Goal: Task Accomplishment & Management: Use online tool/utility

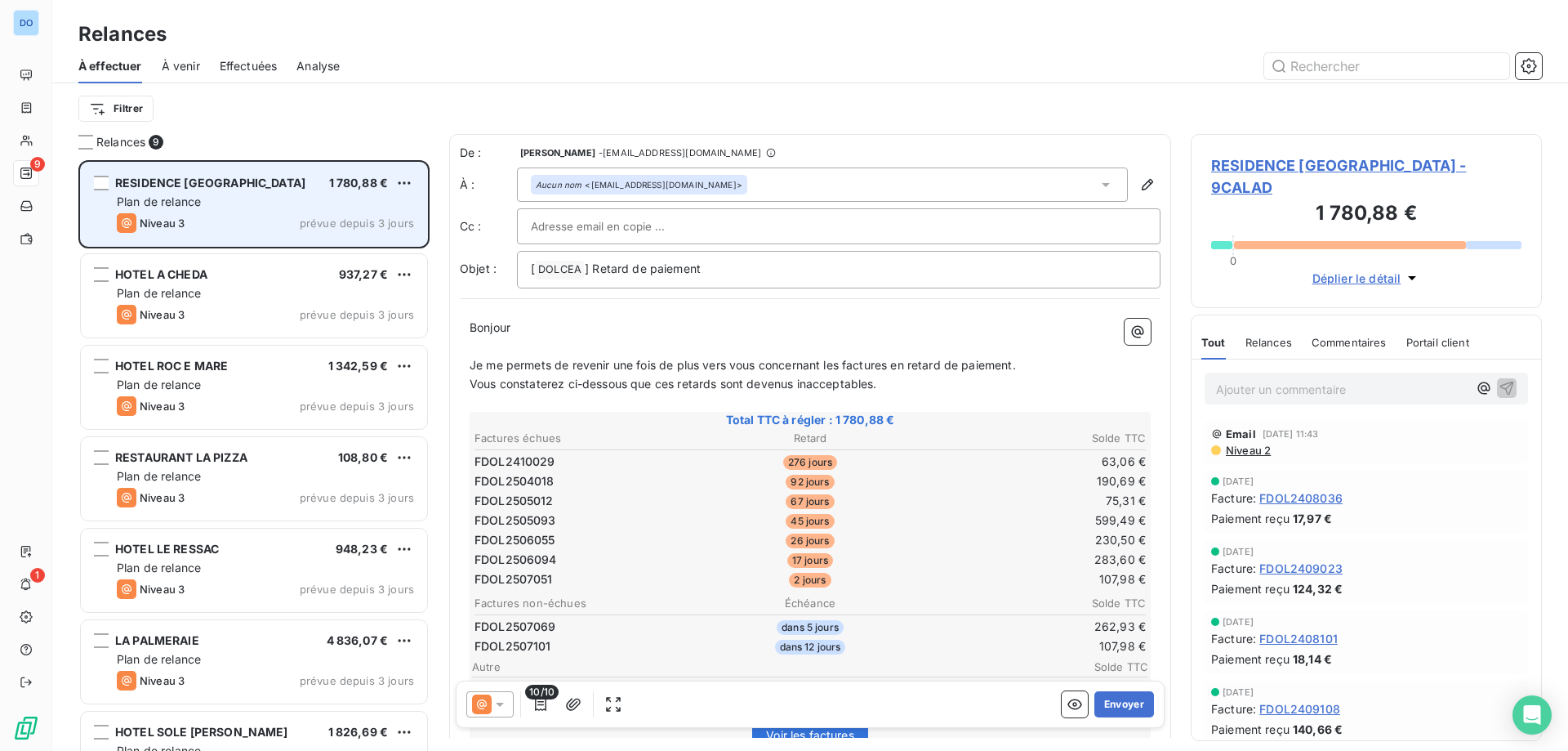
scroll to position [163, 0]
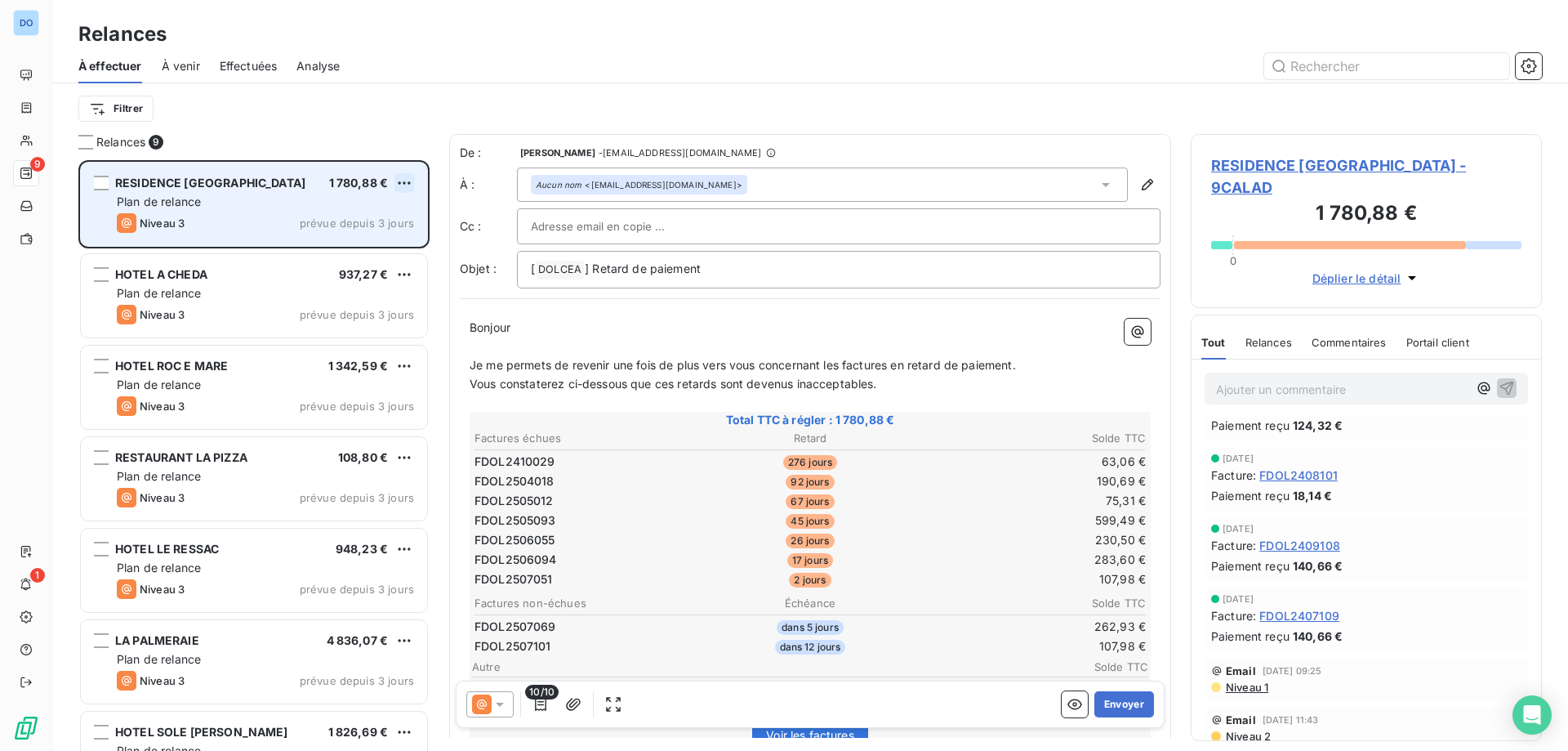
click at [399, 183] on html "DO 9 1 Relances À effectuer À venir Effectuées Analyse Filtrer Relances 9 RESID…" at bounding box center [784, 376] width 1568 height 751
click at [307, 246] on div "Passer cette action" at bounding box center [333, 245] width 146 height 26
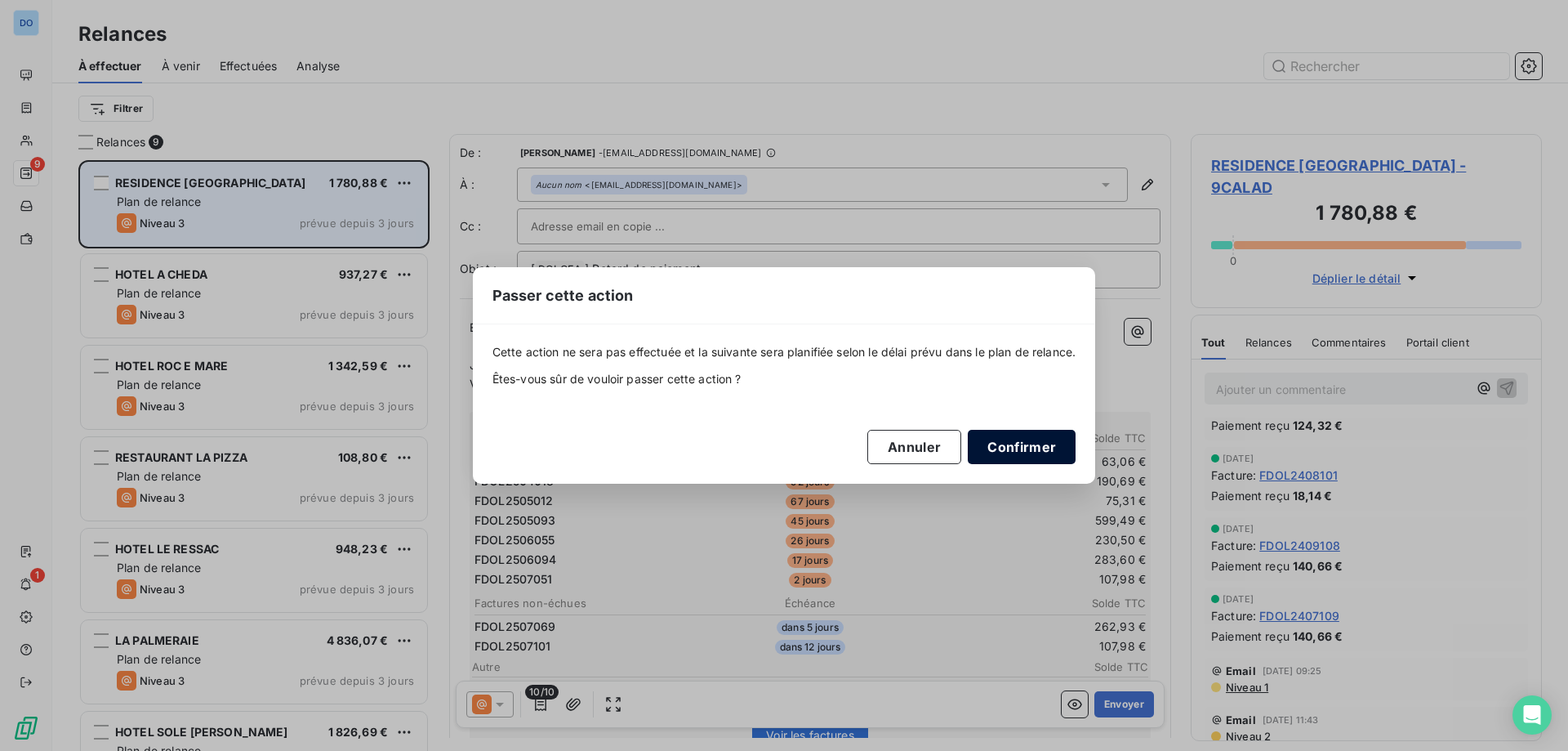
click at [1029, 446] on button "Confirmer" at bounding box center [1021, 447] width 108 height 34
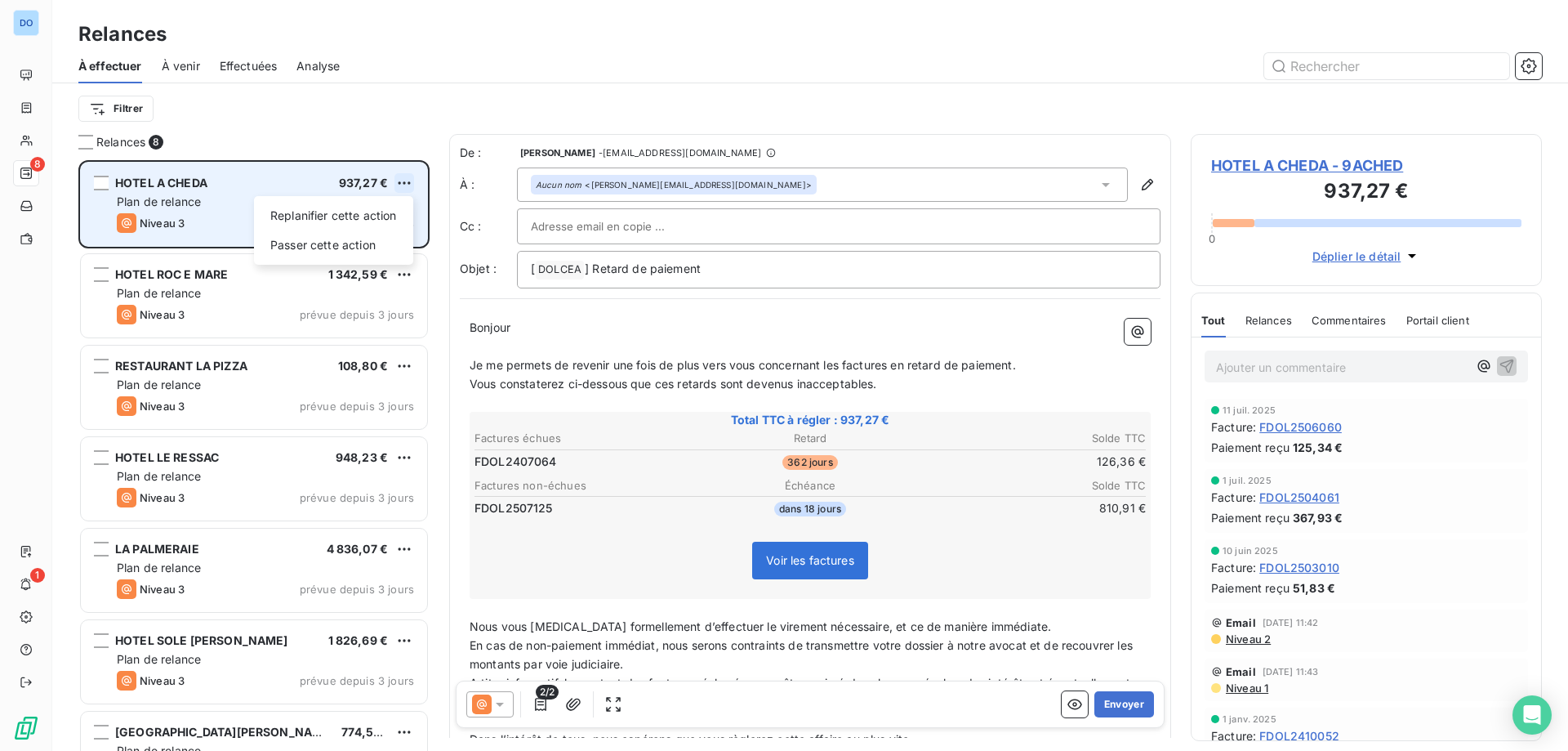
click at [403, 180] on html "DO 8 1 Relances À effectuer À venir Effectuées Analyse Filtrer Relances 8 HOTEL…" at bounding box center [784, 376] width 1568 height 751
click at [332, 250] on div "Passer cette action" at bounding box center [333, 245] width 146 height 26
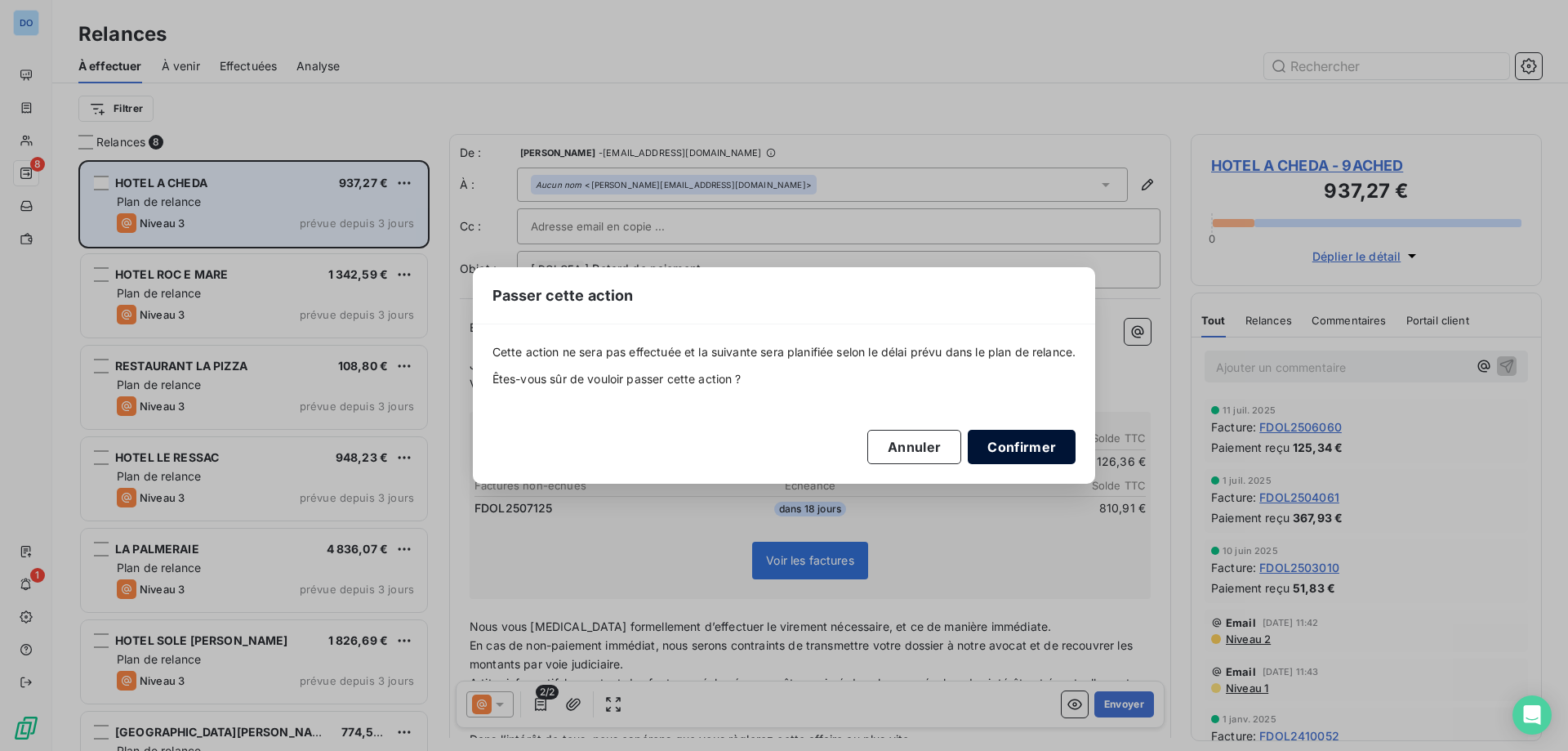
click at [1011, 452] on button "Confirmer" at bounding box center [1021, 447] width 108 height 34
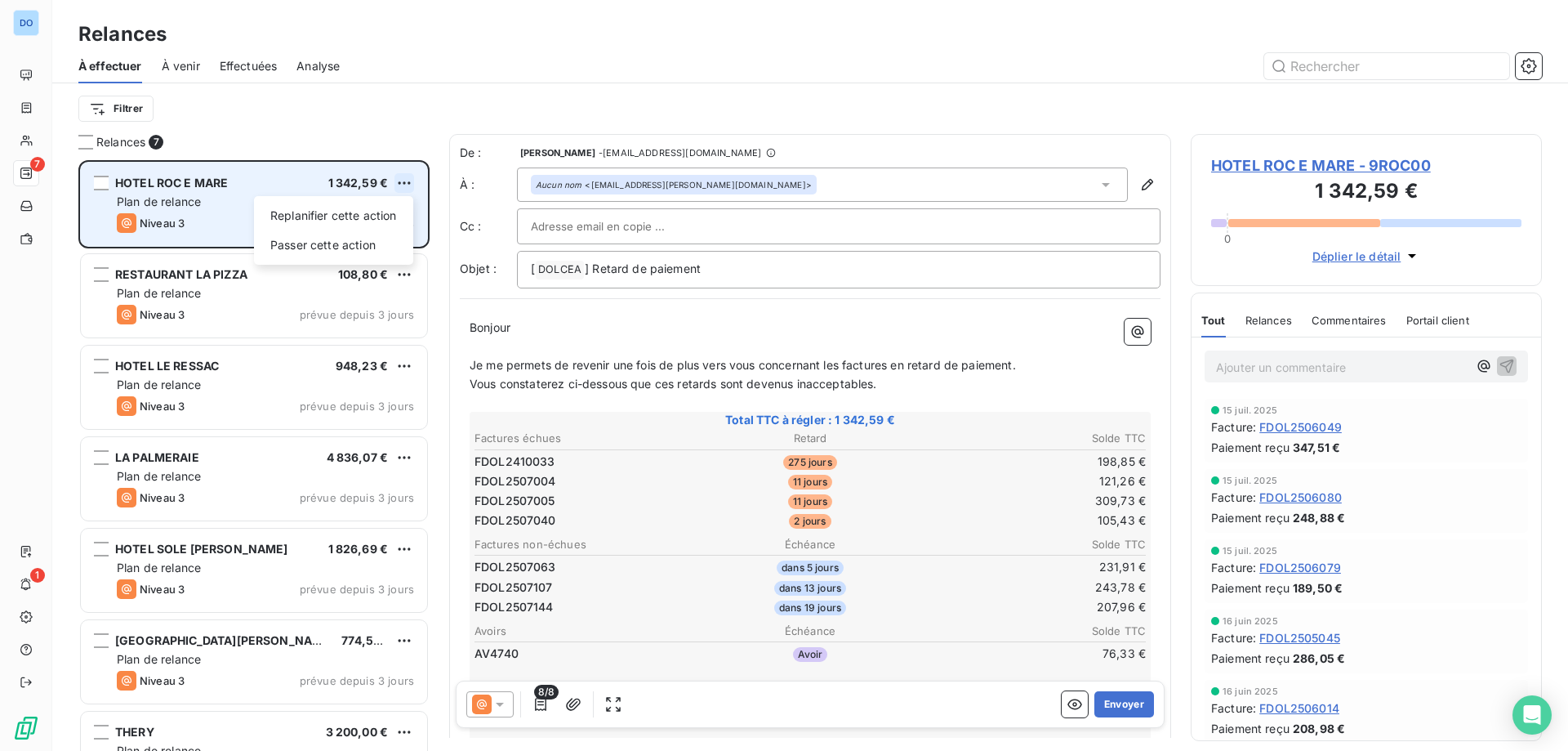
click at [403, 182] on html "DO 7 1 Relances À effectuer À venir Effectuées Analyse Filtrer Relances 7 HOTEL…" at bounding box center [784, 376] width 1568 height 751
click at [359, 256] on div "Passer cette action" at bounding box center [333, 245] width 146 height 26
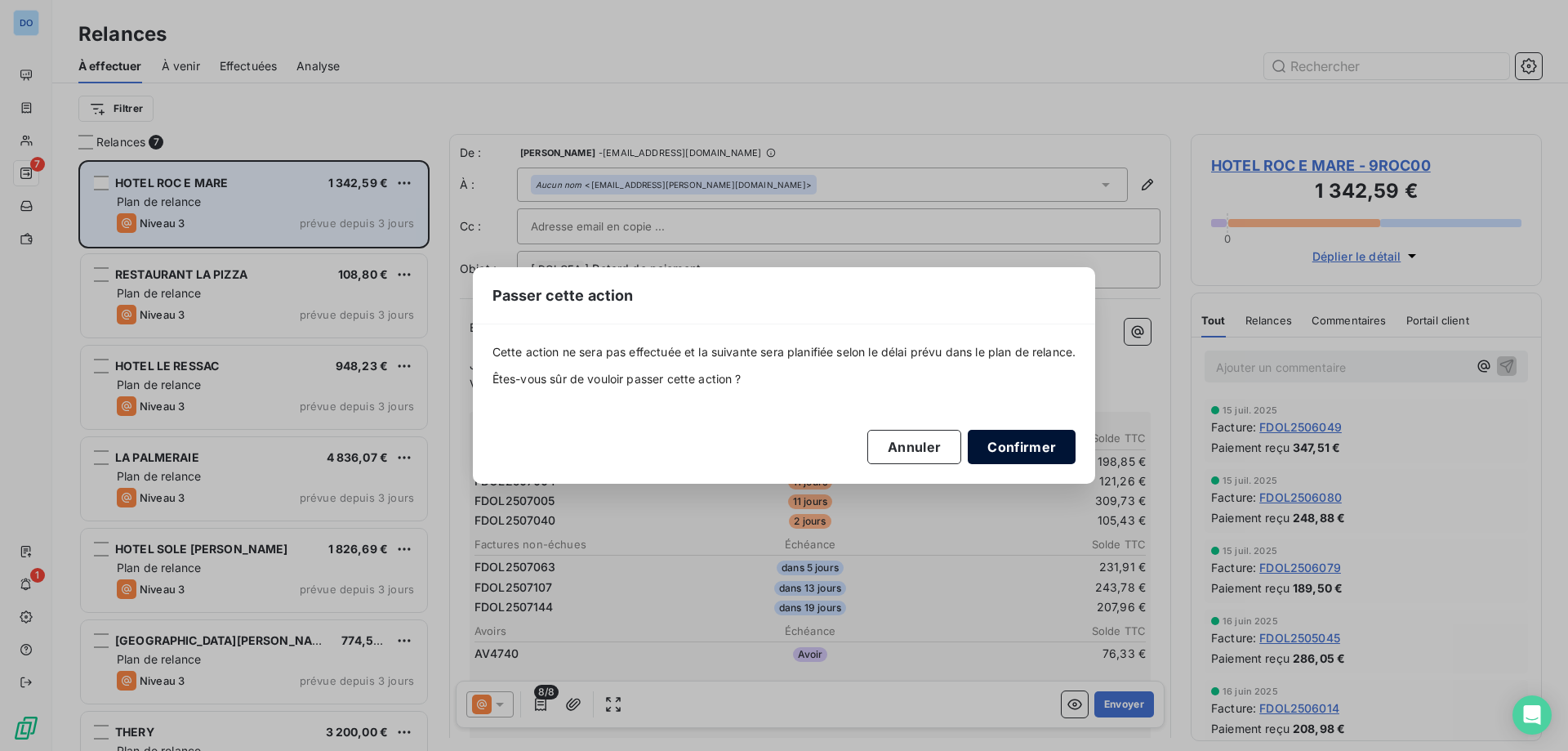
click at [1042, 439] on button "Confirmer" at bounding box center [1021, 447] width 108 height 34
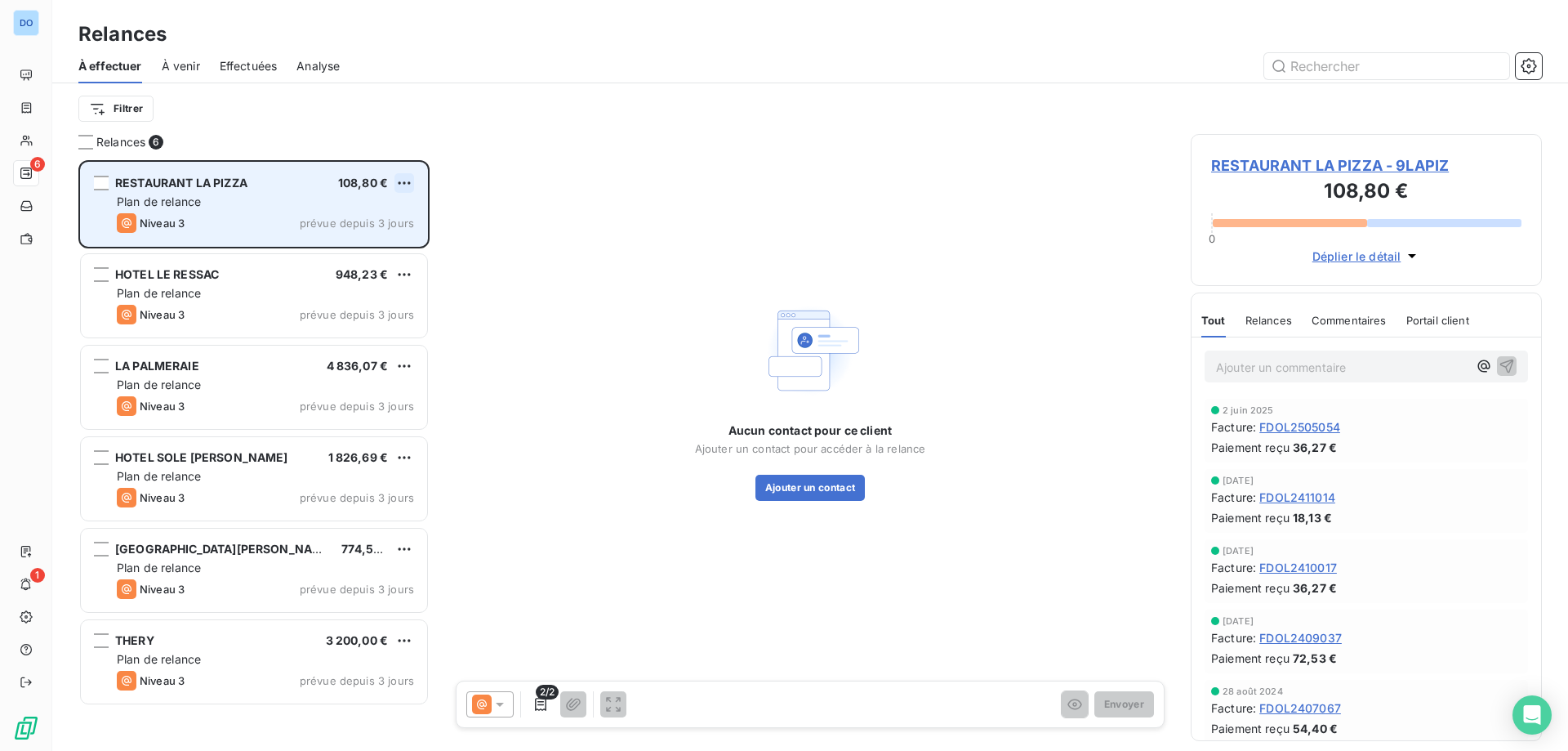
click at [404, 184] on html "DO 6 1 Relances À effectuer À venir Effectuées Analyse Filtrer Relances 6 RESTA…" at bounding box center [784, 376] width 1568 height 751
click at [376, 258] on div "Replanifier cette action Passer cette action" at bounding box center [334, 230] width 160 height 69
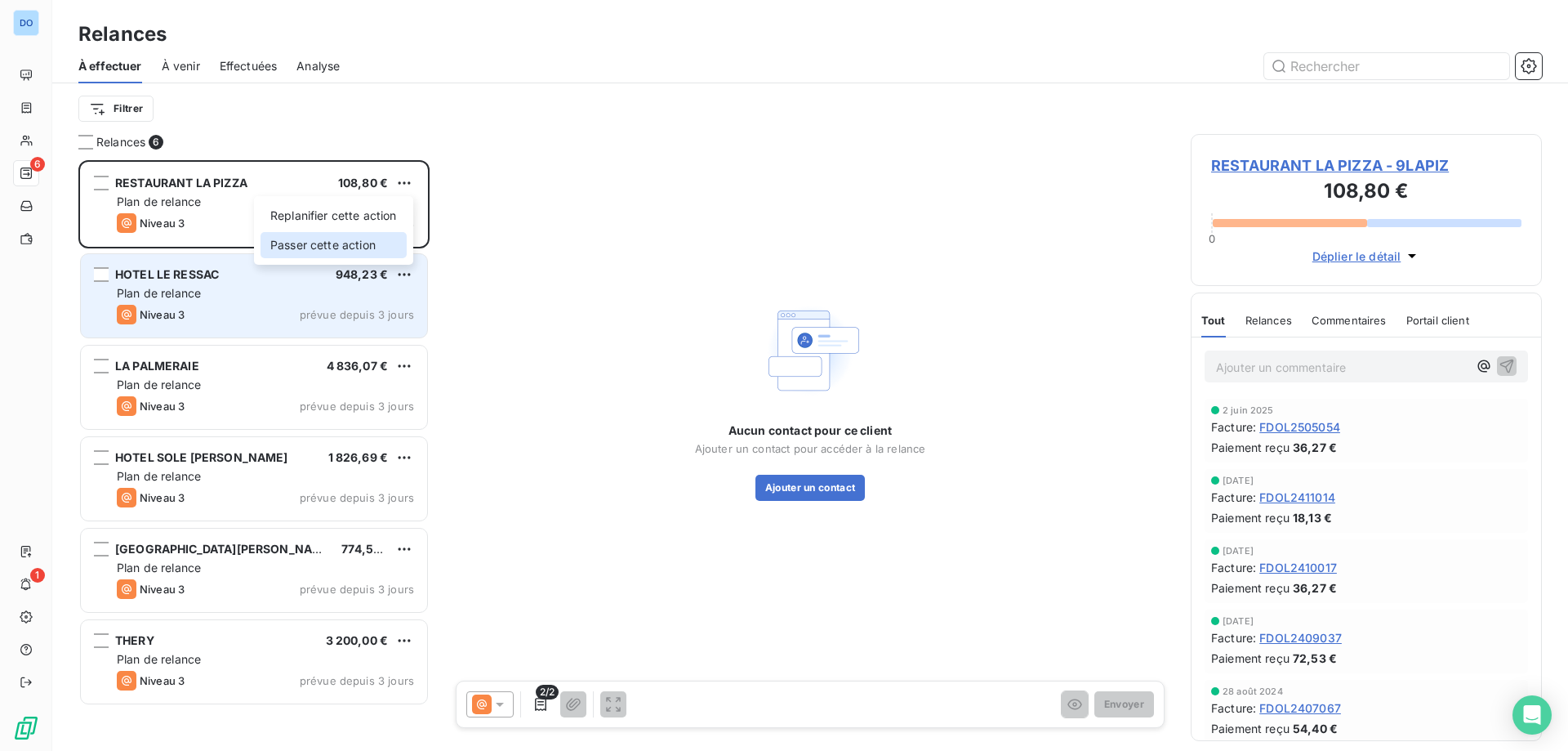
click at [385, 255] on div "Passer cette action" at bounding box center [333, 245] width 146 height 26
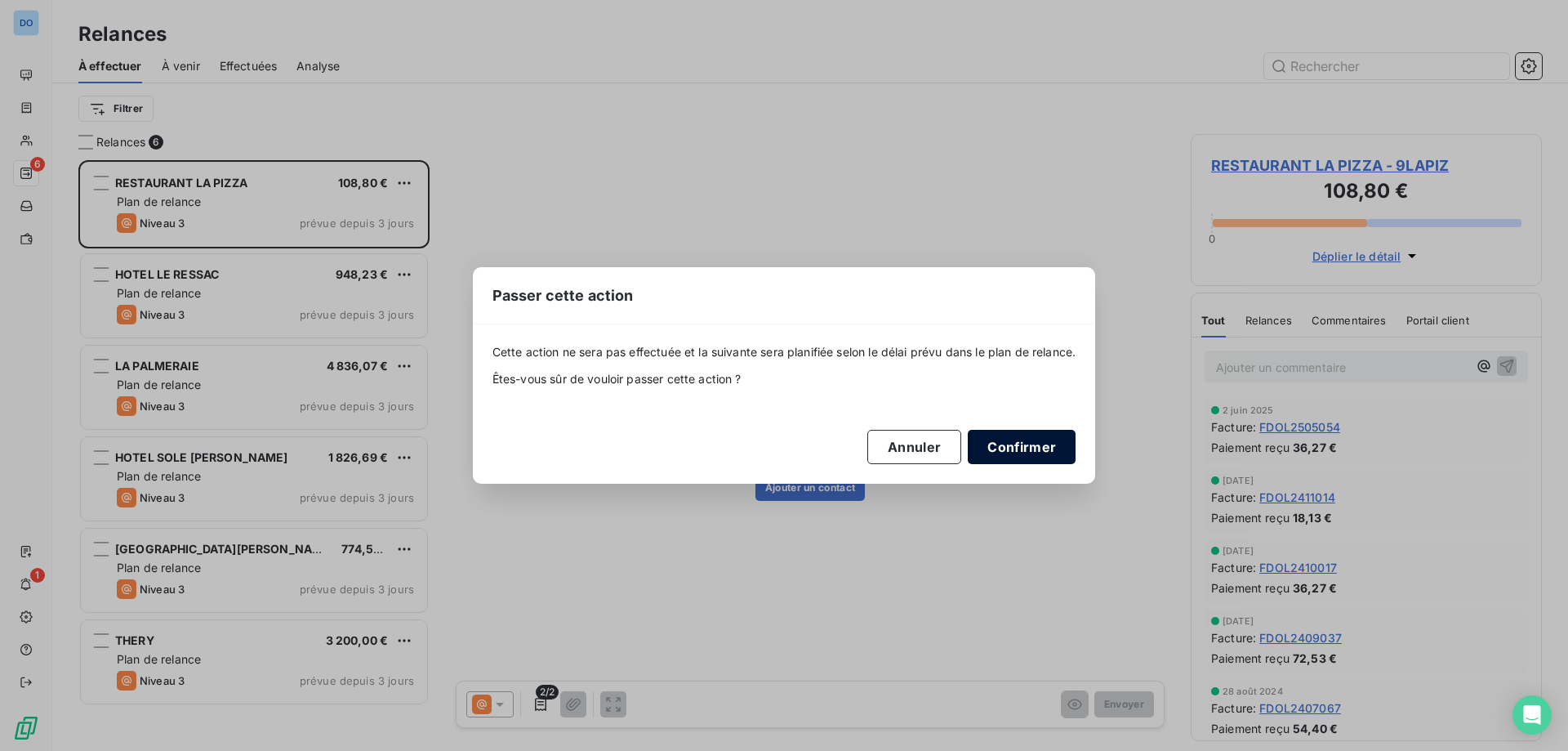
click at [1053, 440] on button "Confirmer" at bounding box center [1021, 447] width 108 height 34
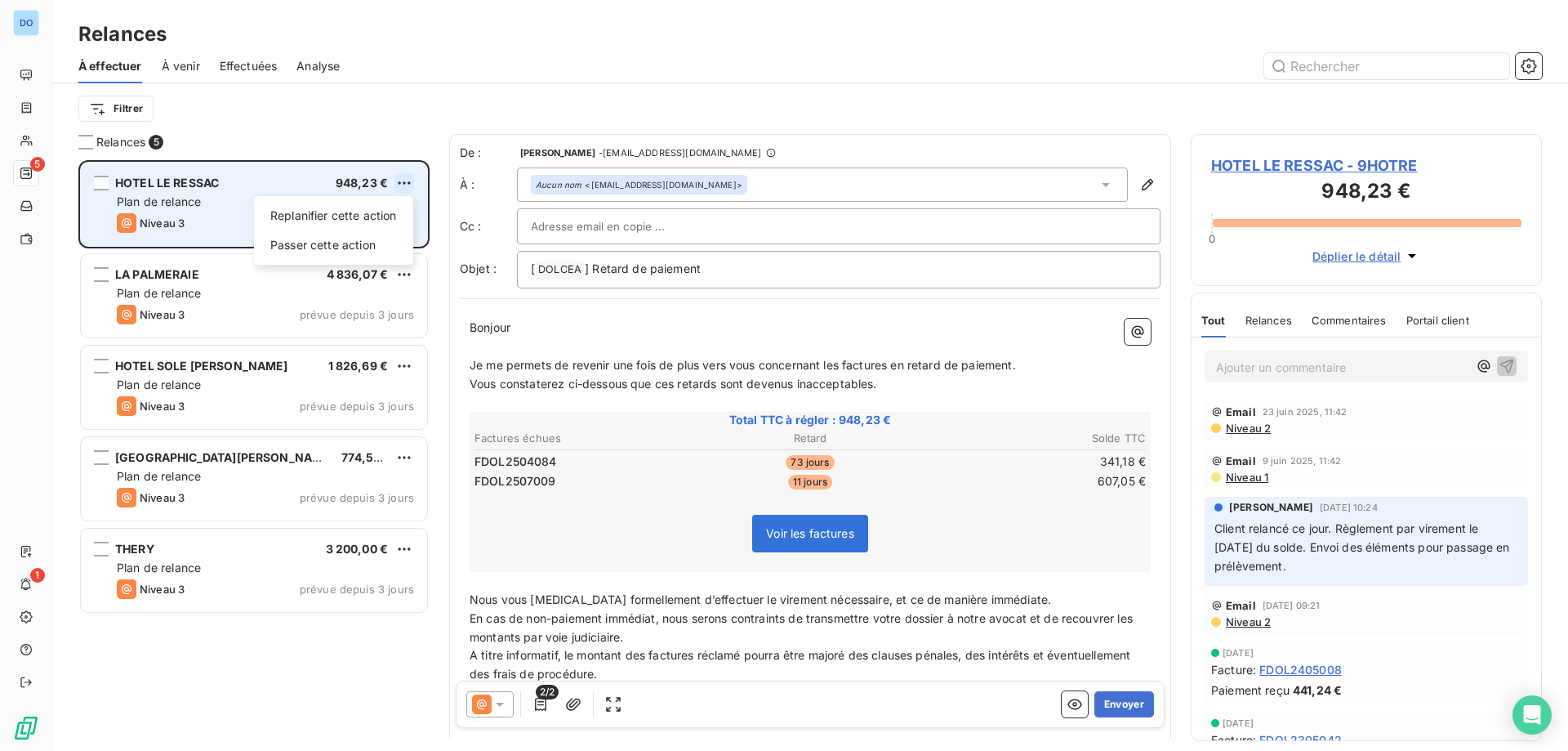
click at [406, 187] on html "DO 5 1 Relances À effectuer À venir Effectuées Analyse Filtrer Relances 5 HOTEL…" at bounding box center [784, 376] width 1568 height 751
click at [398, 237] on div "Passer cette action" at bounding box center [333, 245] width 146 height 26
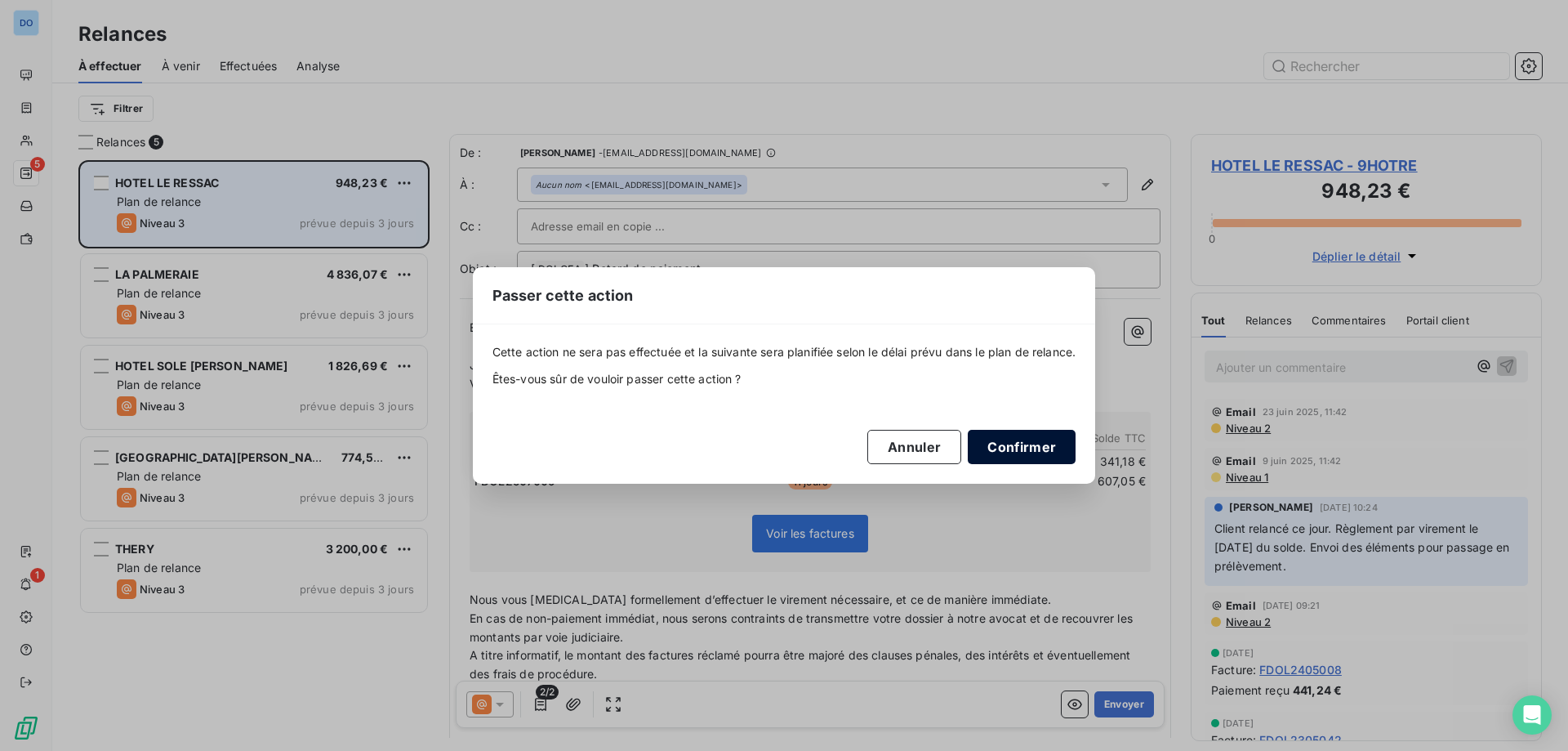
click at [1019, 446] on button "Confirmer" at bounding box center [1021, 447] width 108 height 34
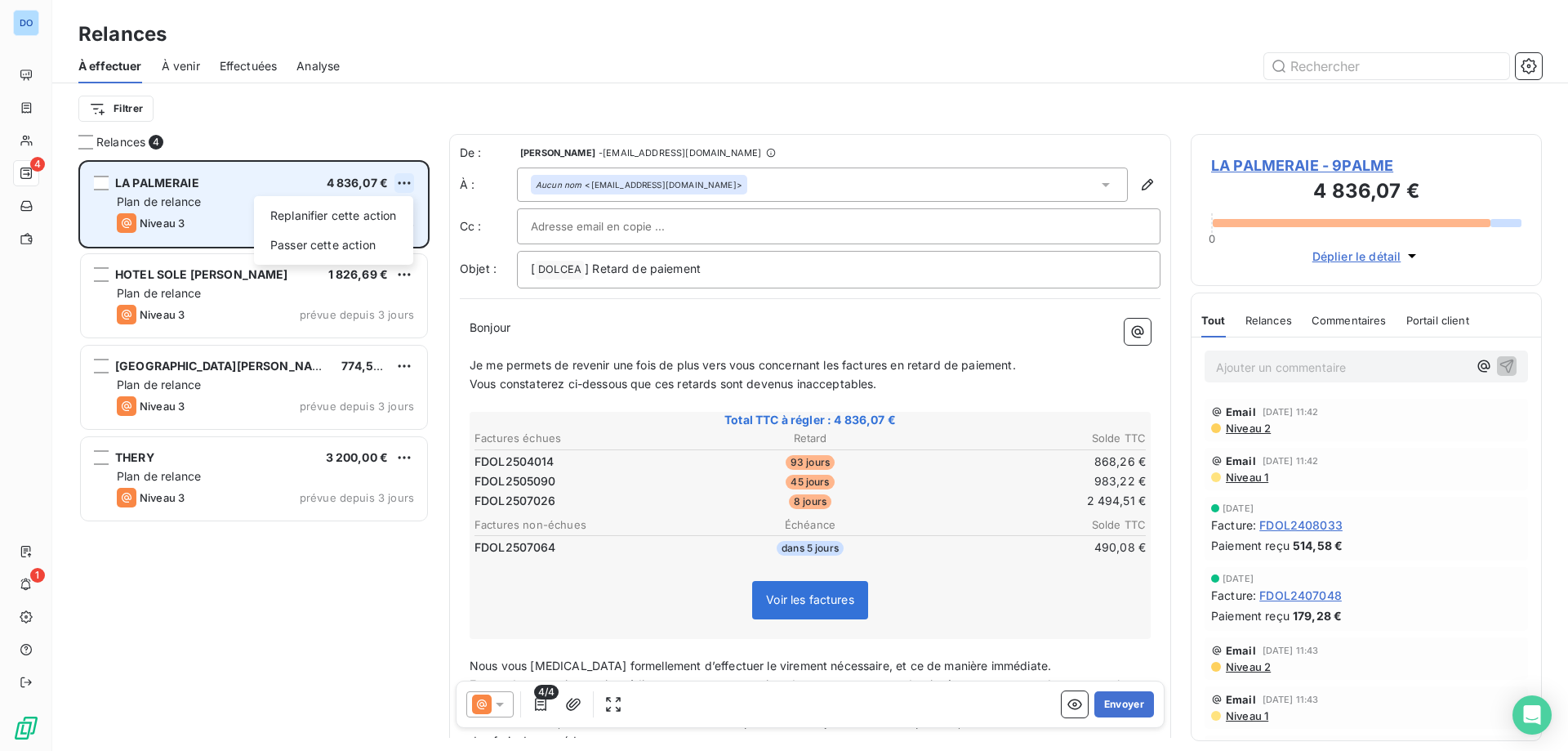
click at [409, 178] on html "DO 4 1 Relances À effectuer À venir Effectuées Analyse Filtrer Relances 4 LA PA…" at bounding box center [784, 376] width 1568 height 751
click at [374, 254] on div "Passer cette action" at bounding box center [333, 245] width 146 height 26
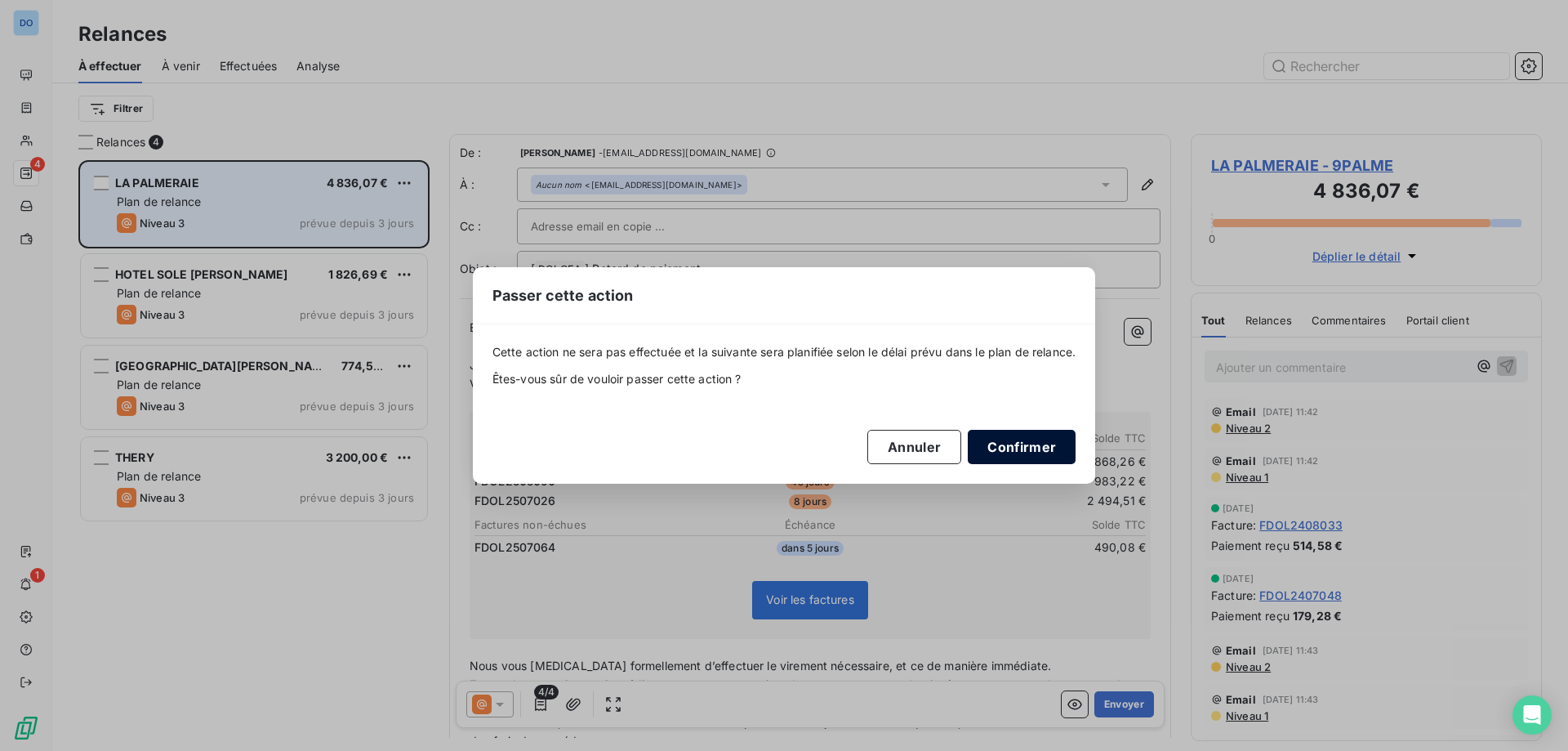
click at [1027, 444] on button "Confirmer" at bounding box center [1021, 447] width 108 height 34
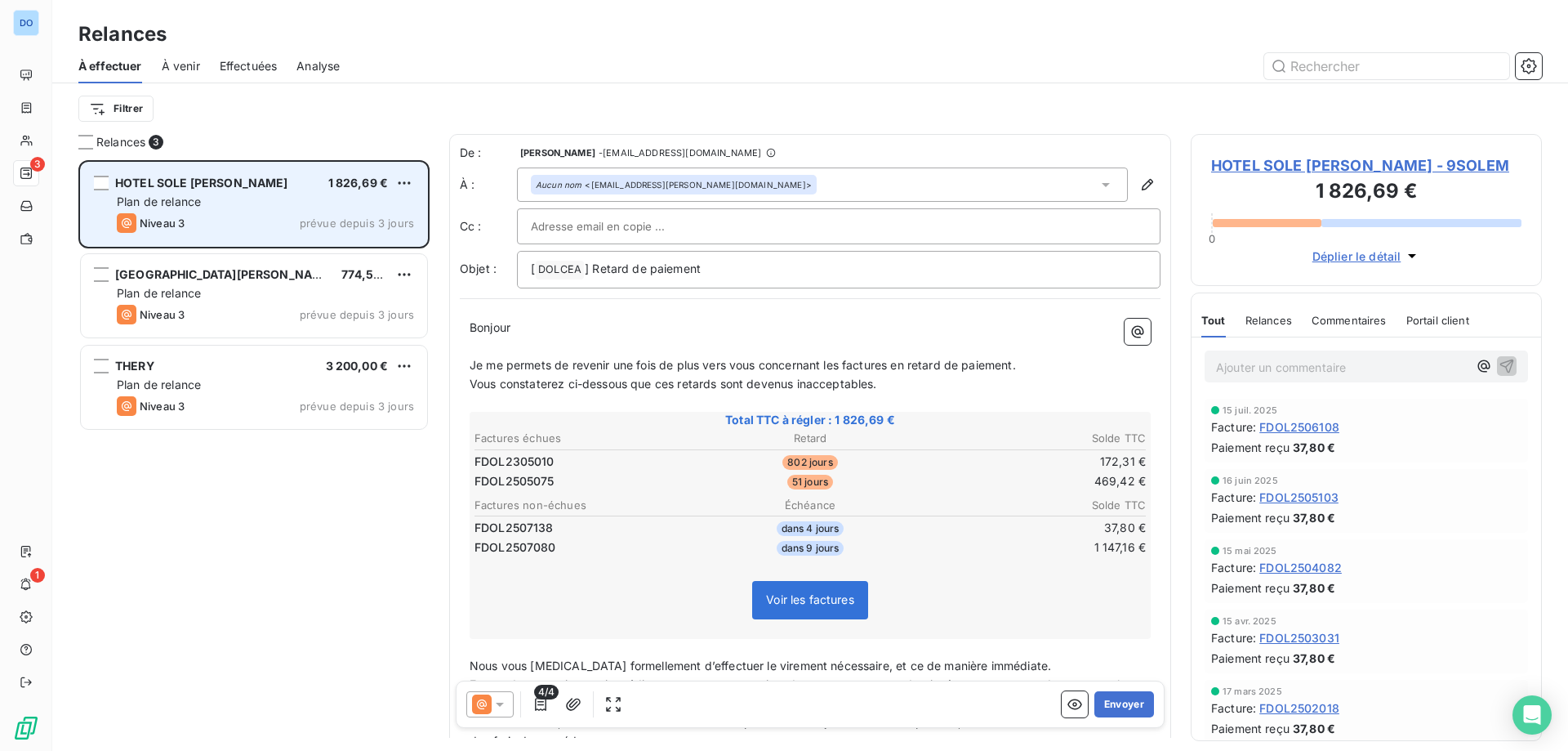
click at [414, 177] on div "HOTEL SOLE [PERSON_NAME] 1 826,69 € Plan de relance Niveau 3 prévue depuis 3 jo…" at bounding box center [254, 204] width 346 height 83
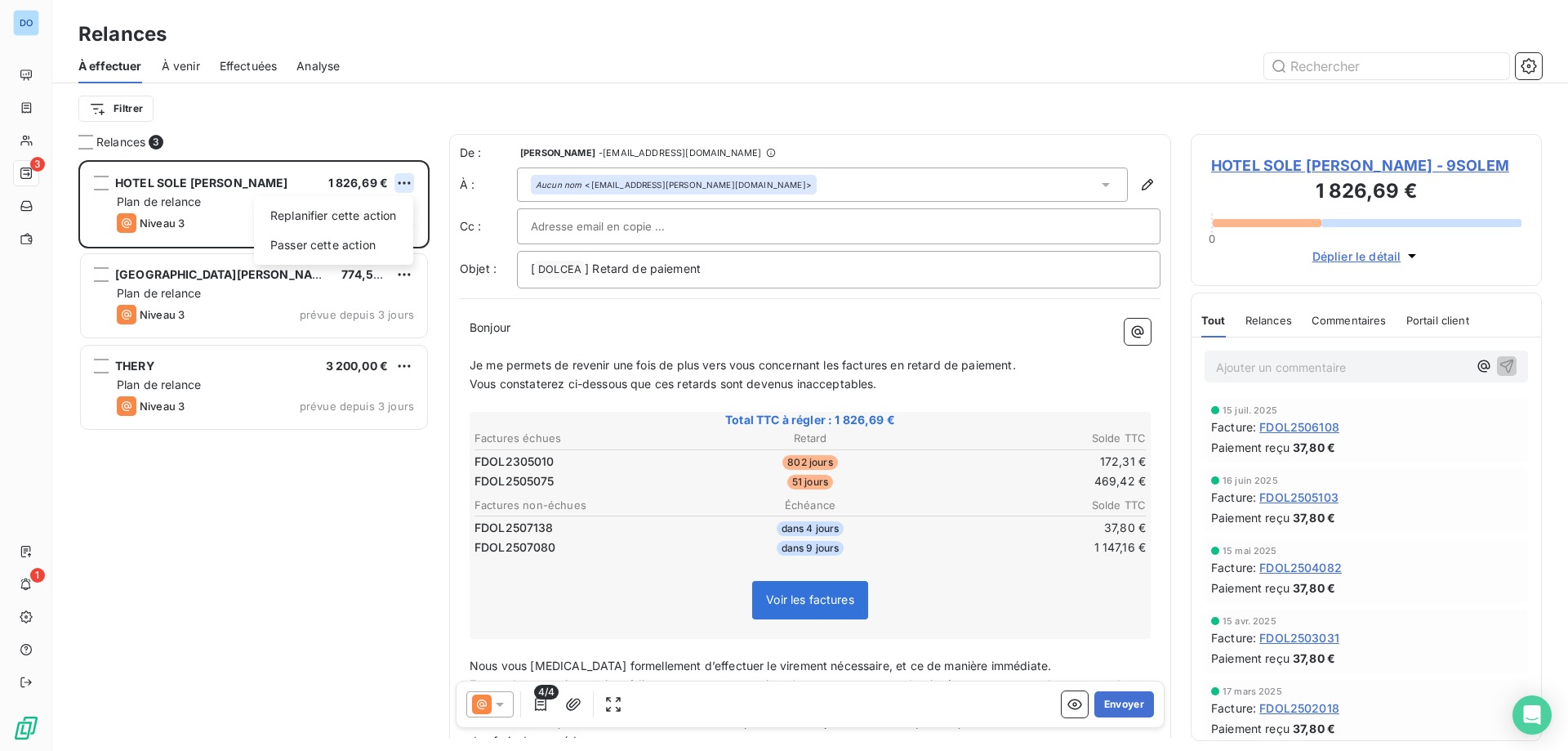
click at [399, 180] on html "DO 3 1 Relances À effectuer À venir Effectuées Analyse Filtrer Relances 3 HOTEL…" at bounding box center [784, 376] width 1568 height 751
click at [317, 243] on div "Passer cette action" at bounding box center [333, 245] width 146 height 26
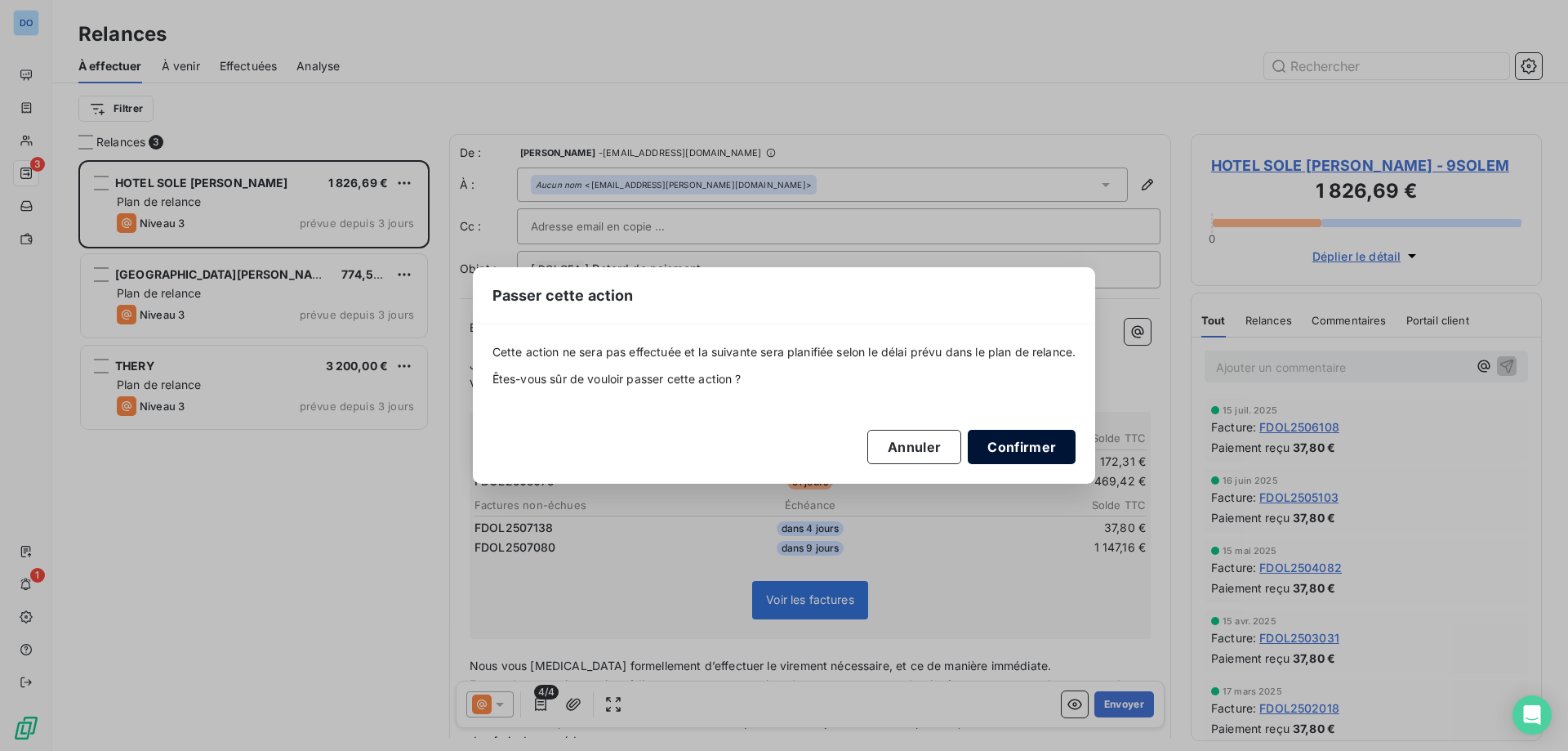
click at [1031, 448] on button "Confirmer" at bounding box center [1021, 447] width 108 height 34
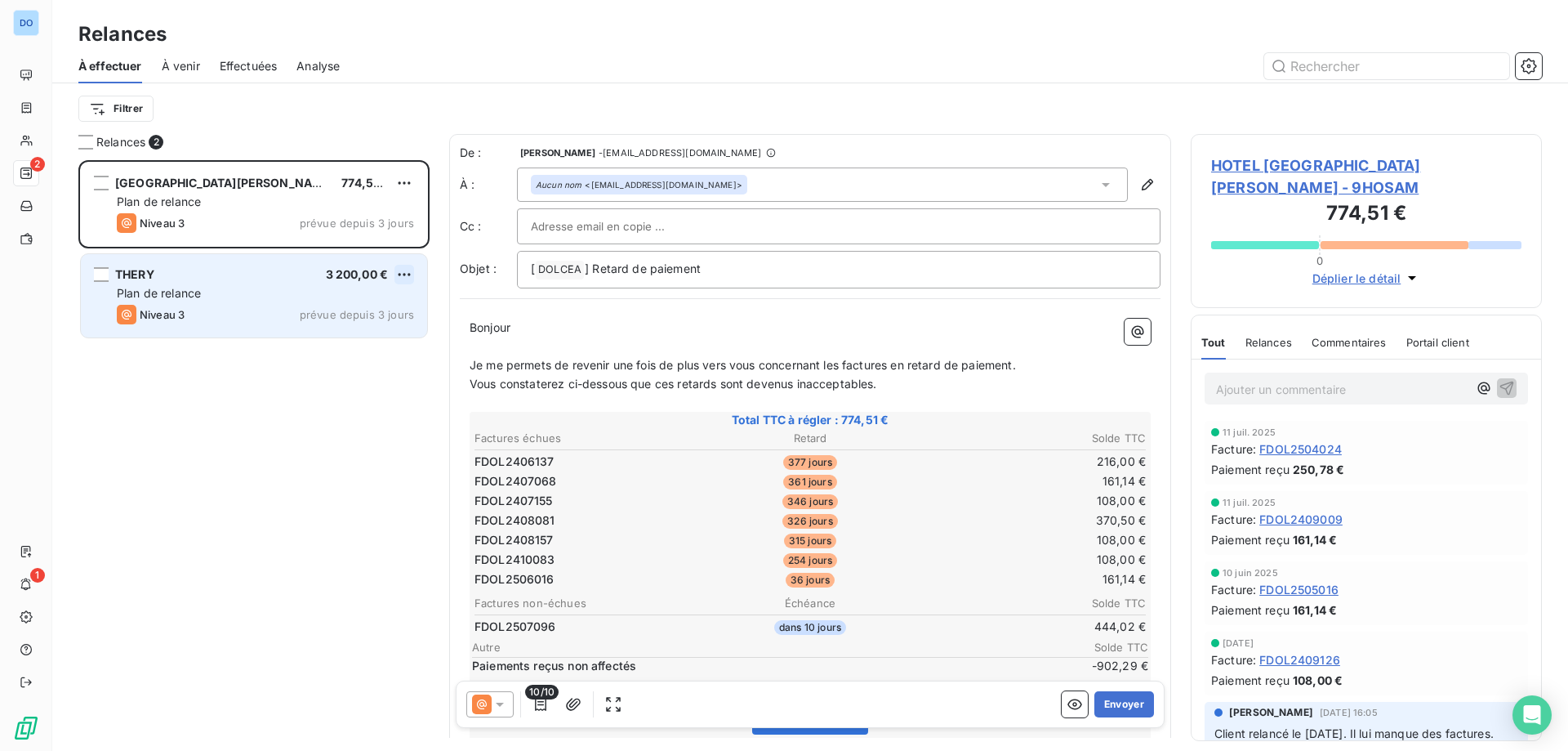
click at [406, 278] on html "DO 2 1 Relances À effectuer À venir Effectuées Analyse Filtrer Relances 2 HOTEL…" at bounding box center [784, 376] width 1568 height 751
click at [360, 327] on div "Passer cette action" at bounding box center [333, 336] width 146 height 26
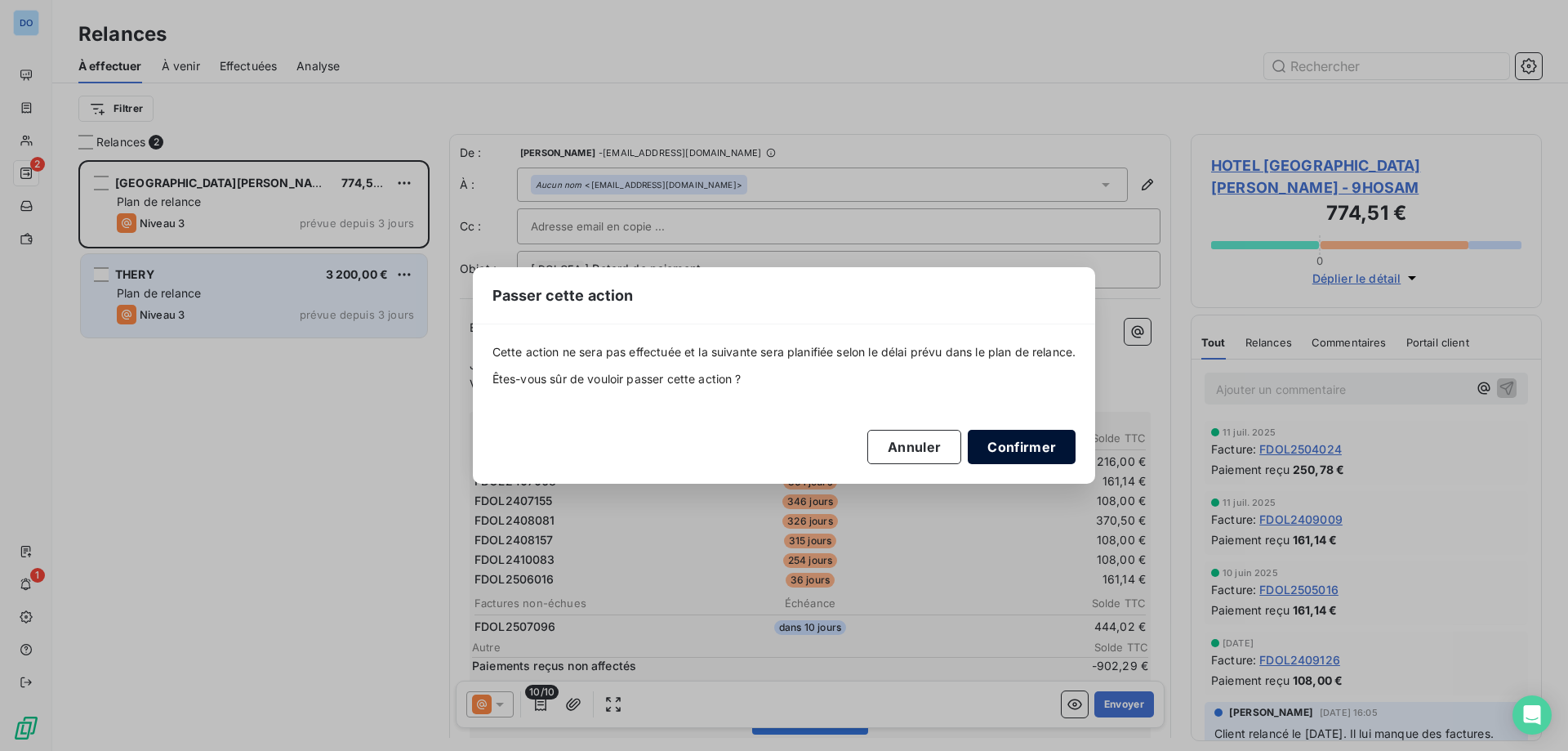
click at [1047, 444] on button "Confirmer" at bounding box center [1021, 447] width 108 height 34
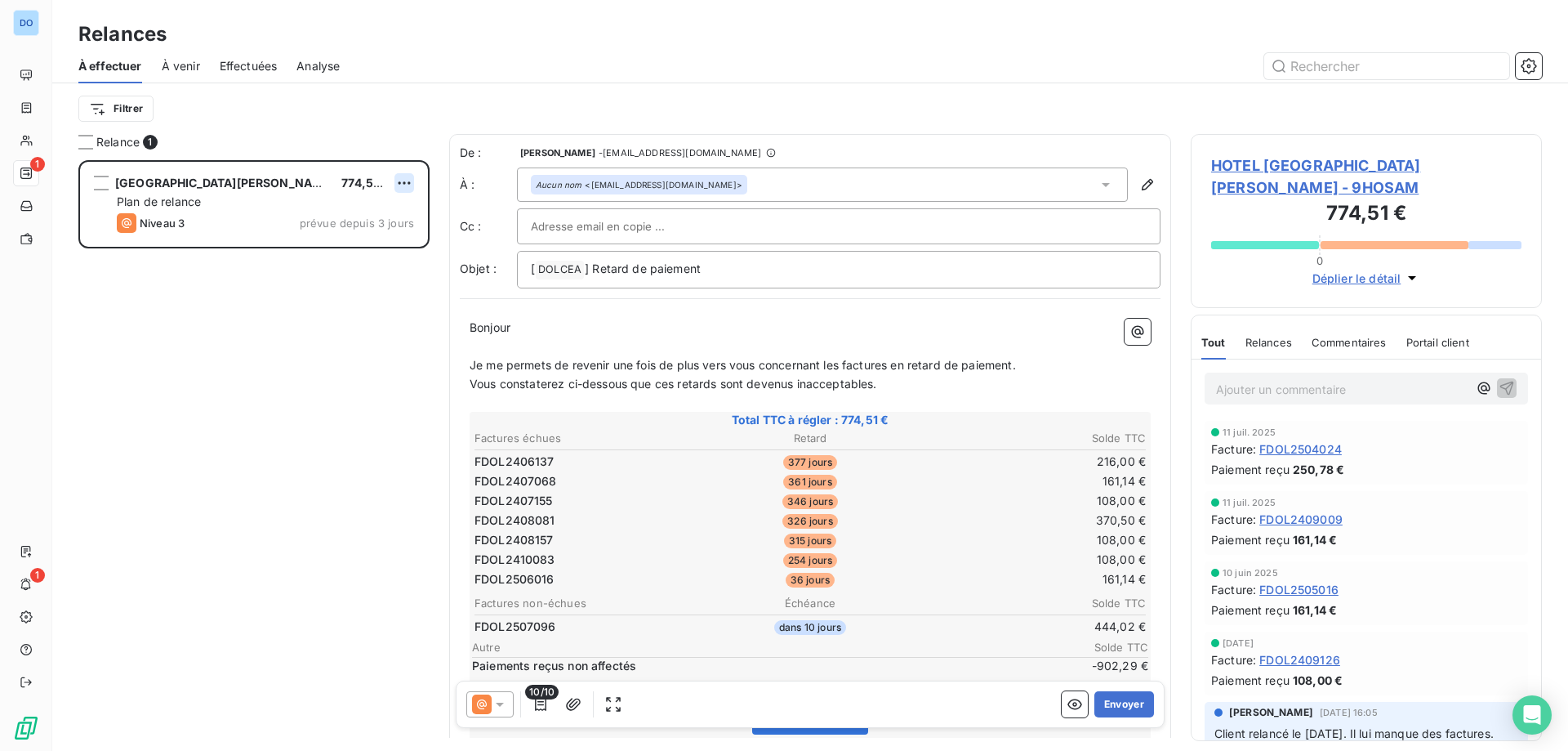
click at [403, 184] on html "DO 1 1 Relances À effectuer À venir Effectuées Analyse Filtrer Relance 1 HOTEL …" at bounding box center [784, 376] width 1568 height 751
click at [394, 238] on div "Passer cette action" at bounding box center [333, 245] width 146 height 26
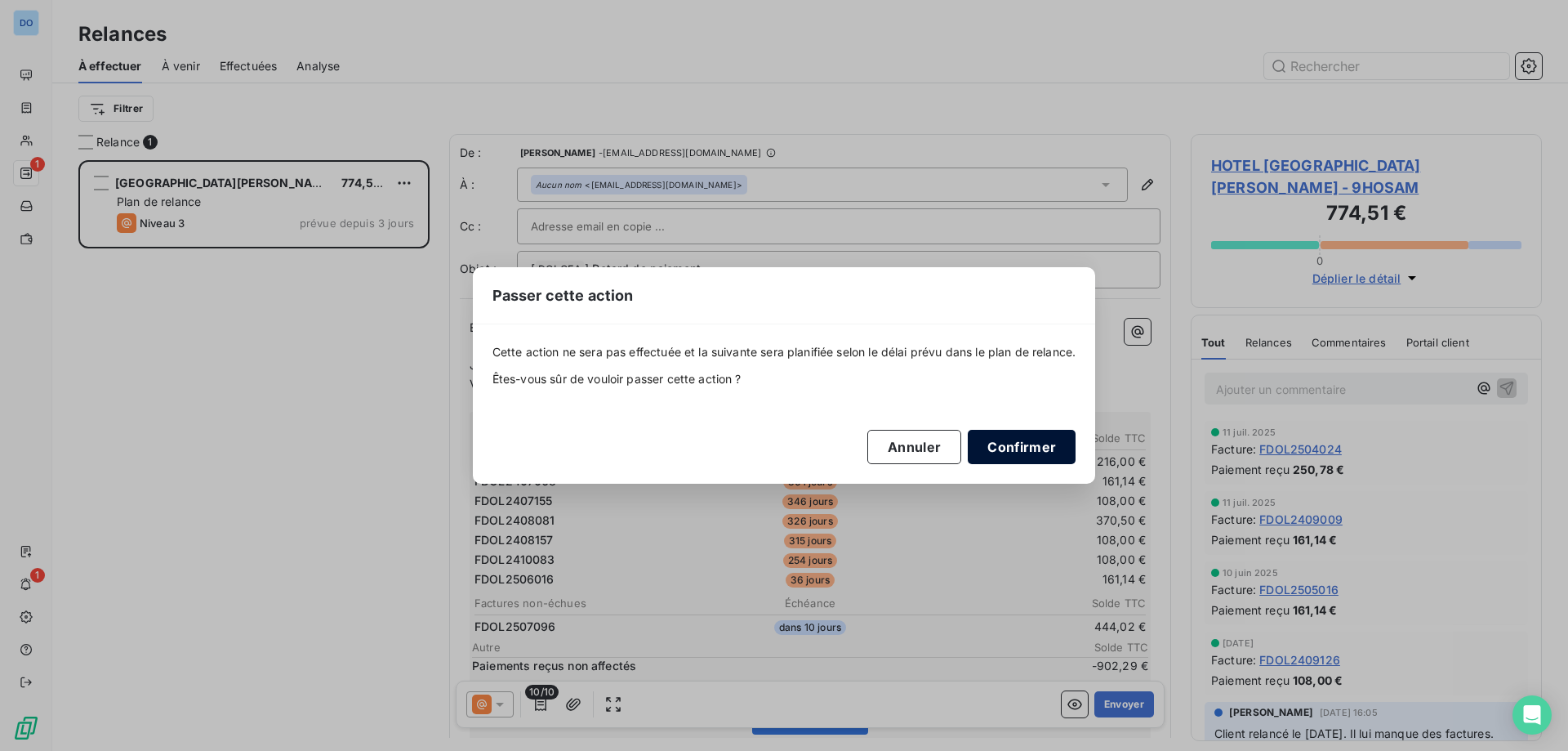
click at [1051, 446] on button "Confirmer" at bounding box center [1021, 447] width 108 height 34
